Goal: Communication & Community: Connect with others

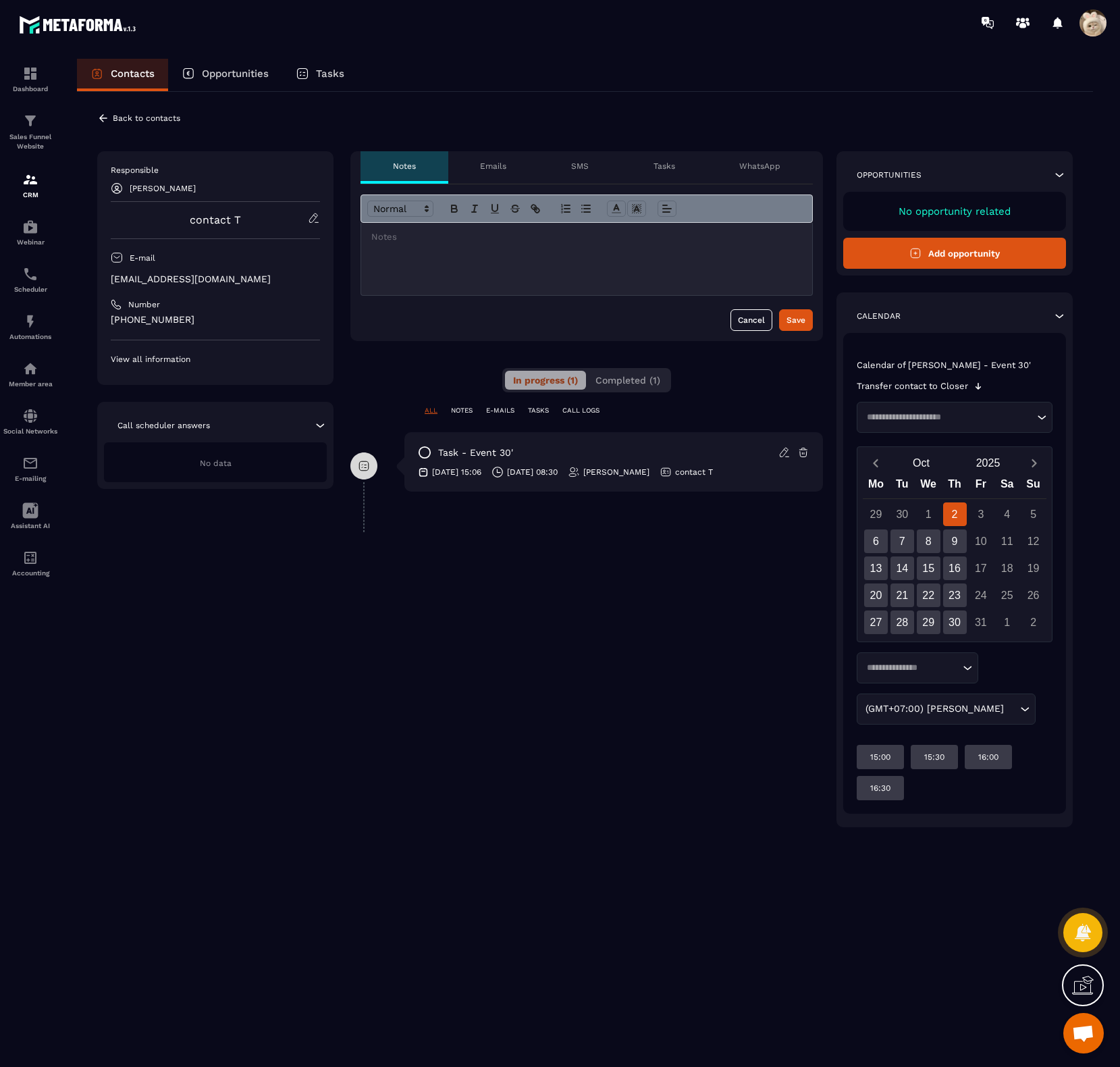
click at [749, 162] on p "WhatsApp" at bounding box center [759, 166] width 41 height 11
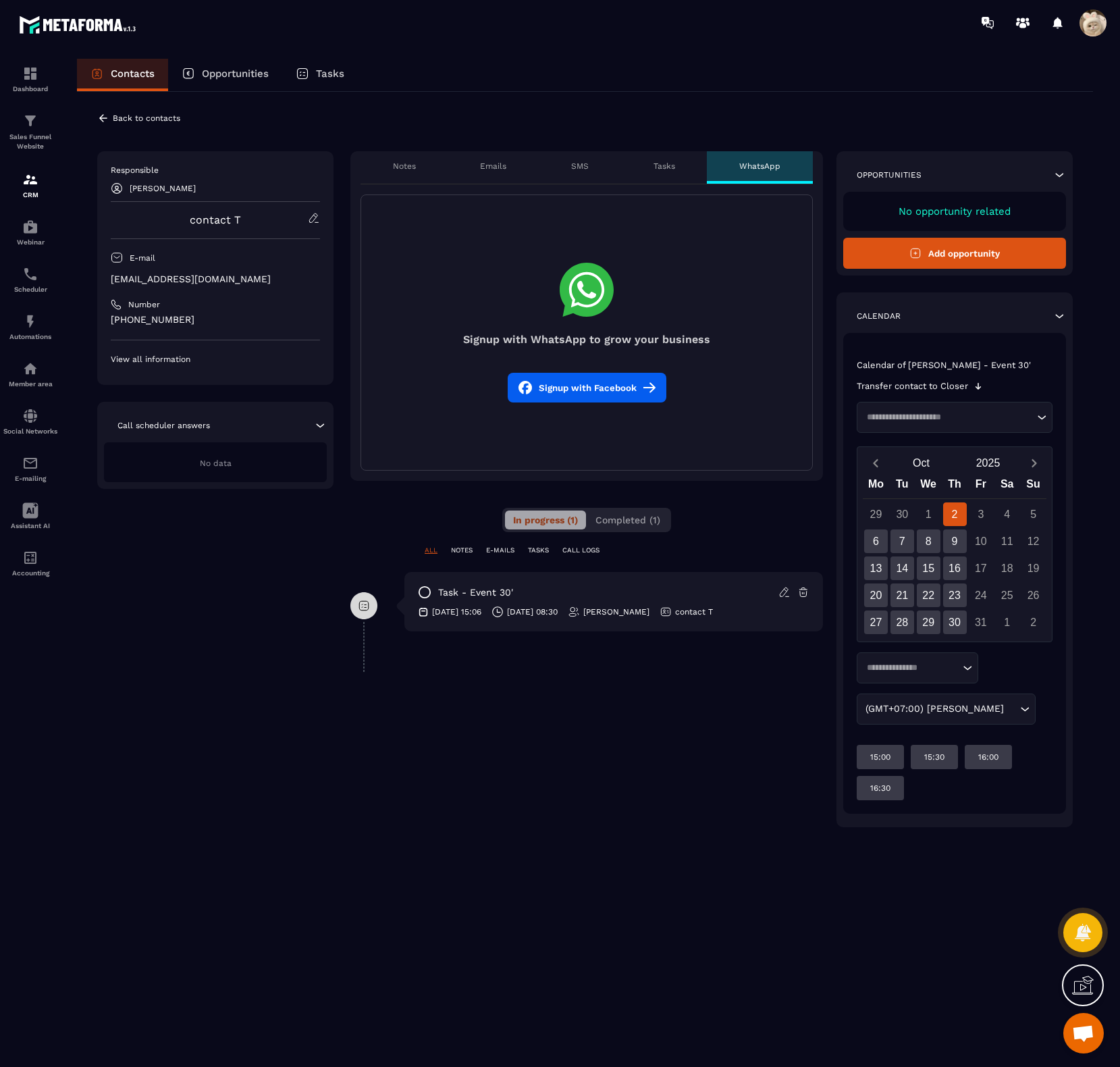
click at [619, 385] on button "Signup with Facebook" at bounding box center [587, 387] width 159 height 30
